Goal: Task Accomplishment & Management: Complete application form

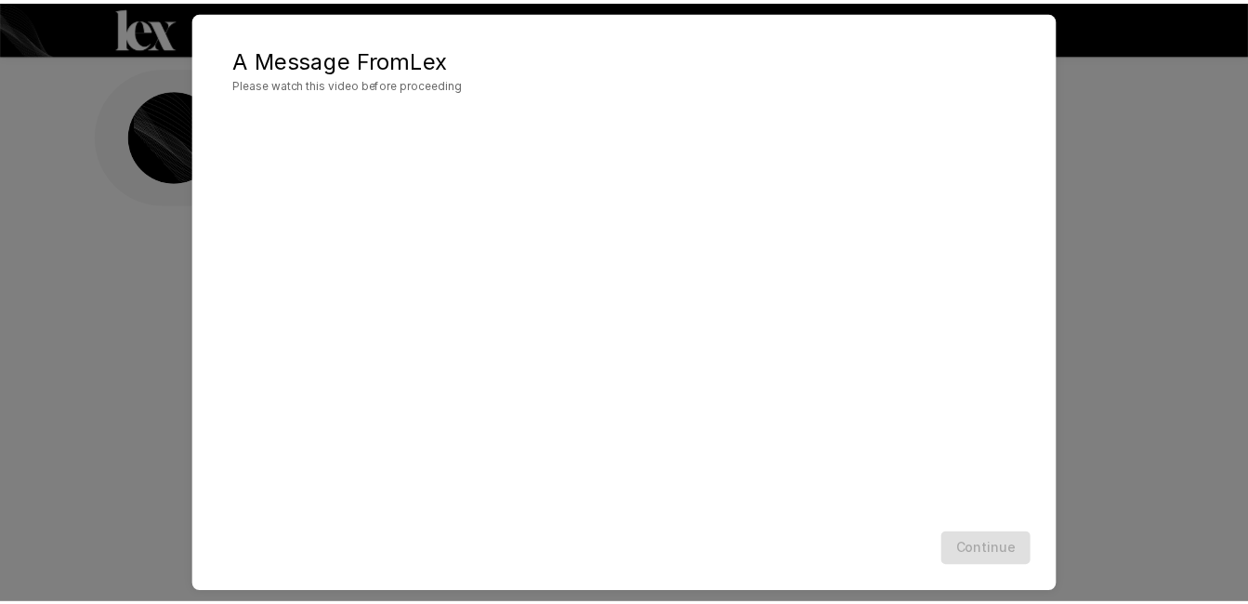
scroll to position [38, 0]
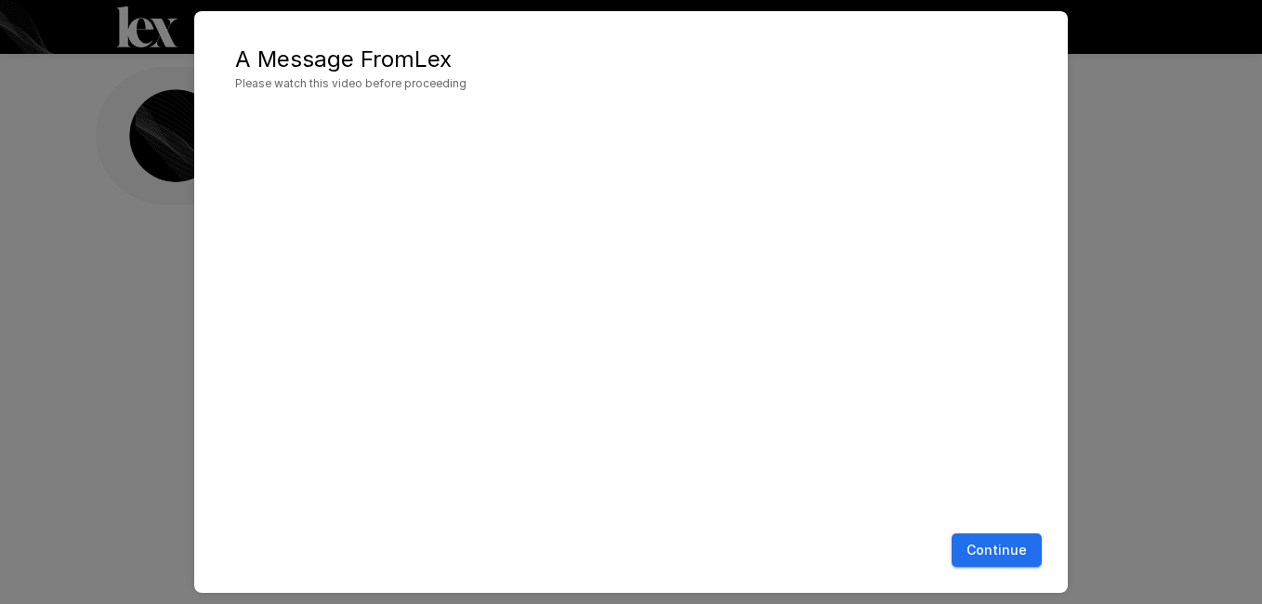
click at [997, 548] on button "Continue" at bounding box center [996, 550] width 90 height 34
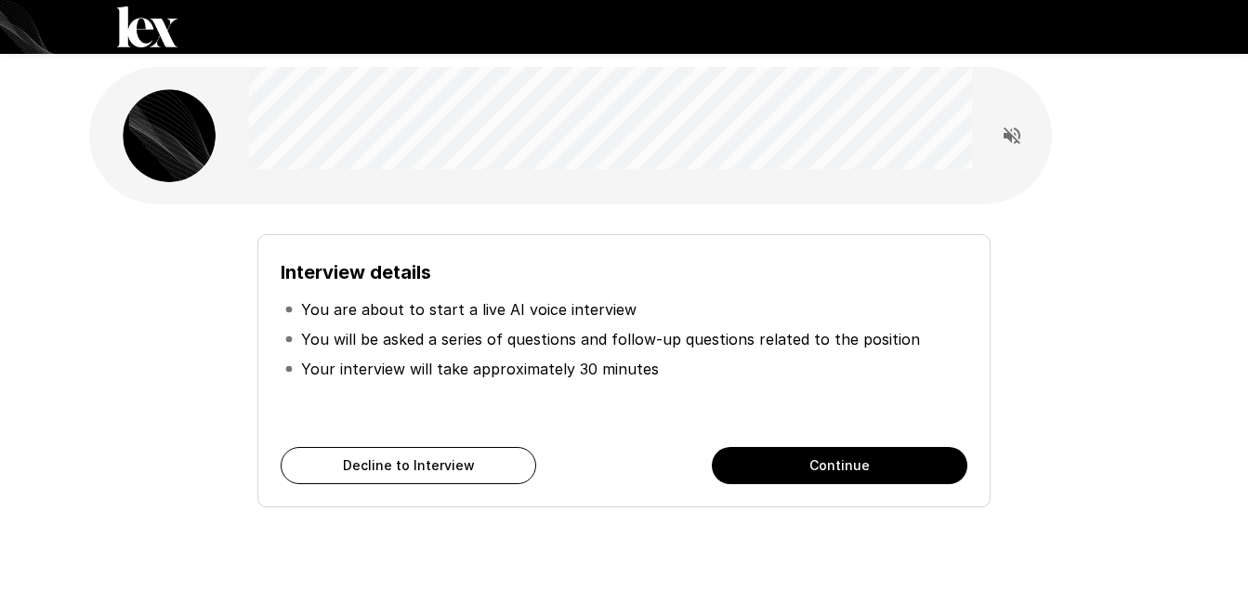
click at [397, 465] on button "Decline to Interview" at bounding box center [409, 465] width 256 height 37
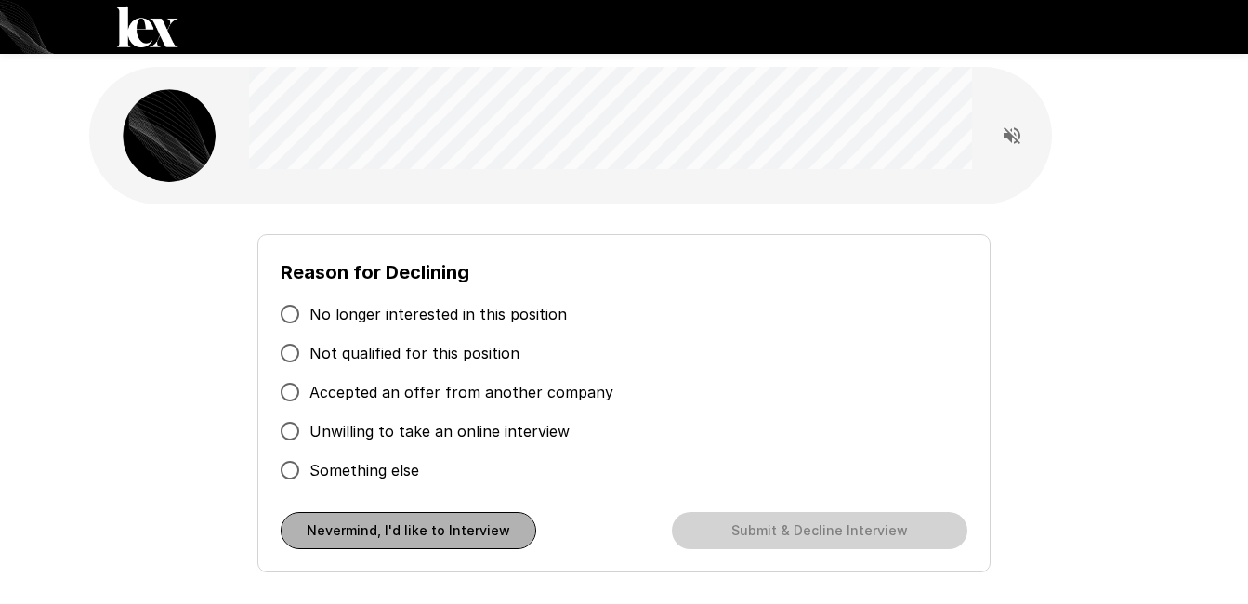
click at [416, 529] on button "Nevermind, I'd like to Interview" at bounding box center [409, 530] width 256 height 37
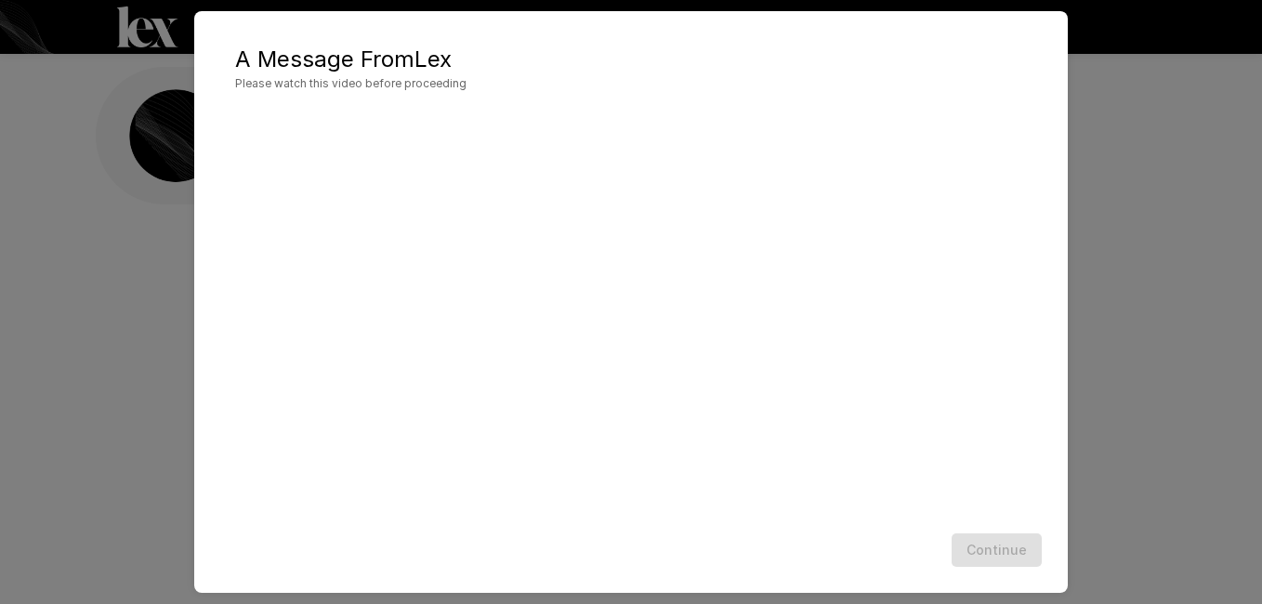
scroll to position [20, 0]
click at [1179, 205] on div "A Message From [PERSON_NAME] Please watch this video before proceeding Continue" at bounding box center [631, 302] width 1262 height 604
